Goal: Find specific page/section: Find specific page/section

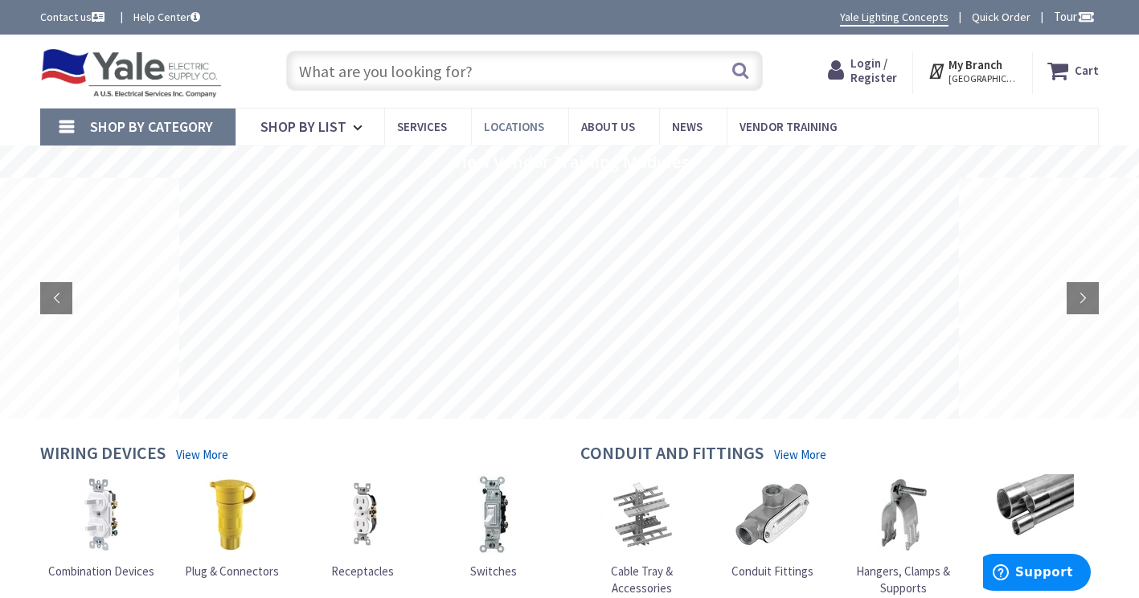
click at [500, 121] on span "Locations" at bounding box center [514, 126] width 60 height 15
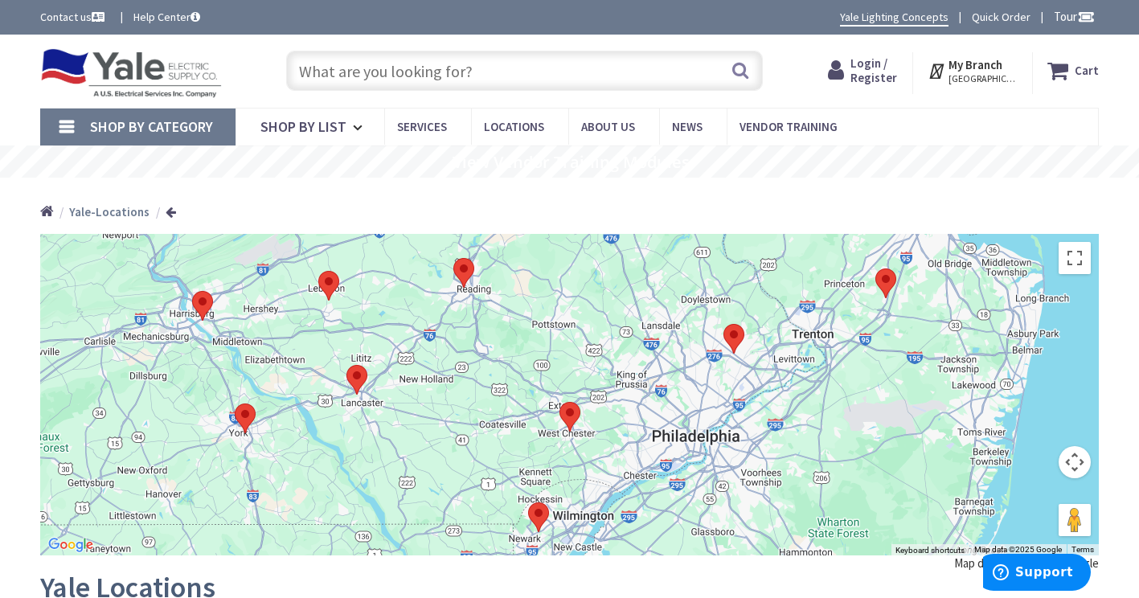
click at [164, 75] on img at bounding box center [131, 73] width 182 height 50
